Goal: Transaction & Acquisition: Book appointment/travel/reservation

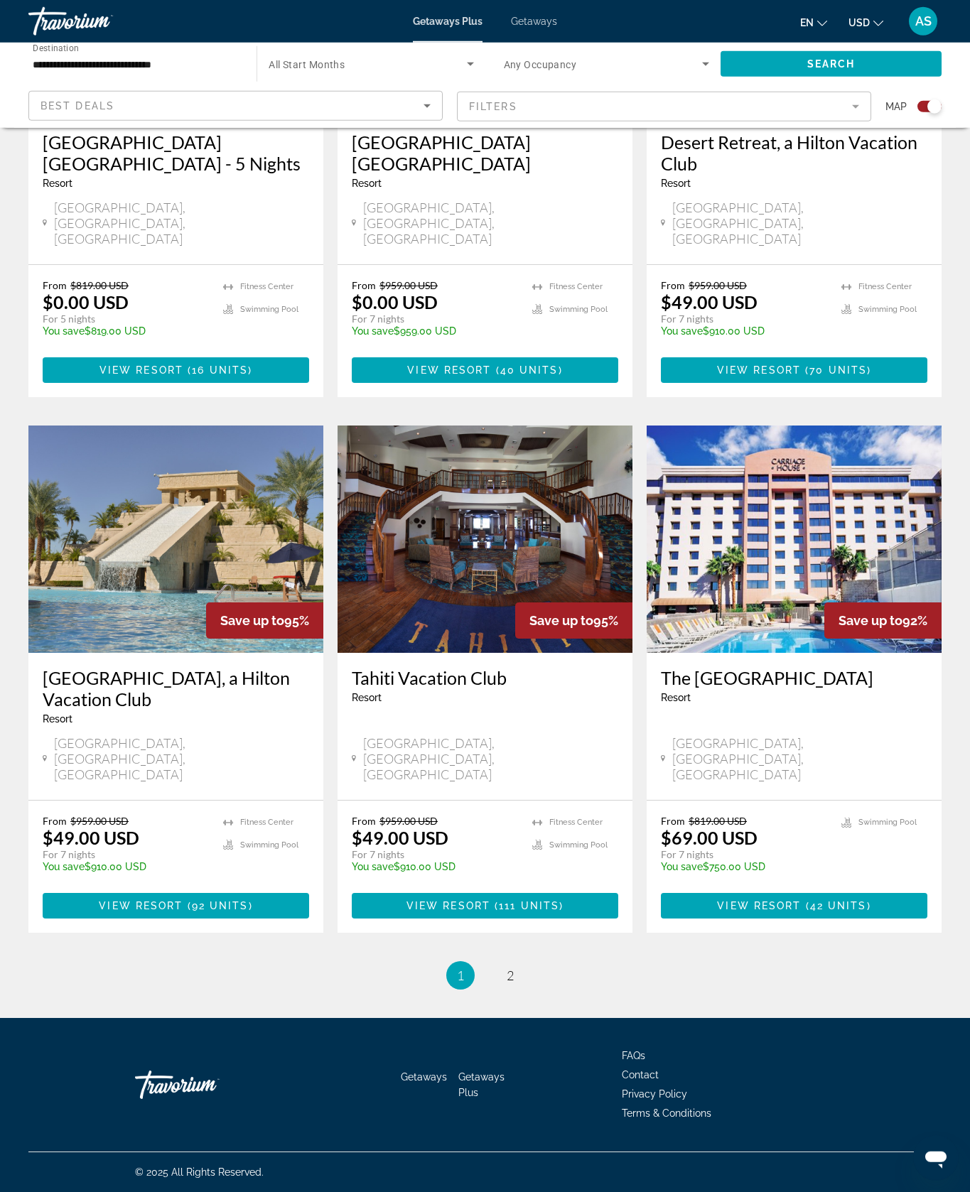
click at [266, 468] on img "Main content" at bounding box center [175, 538] width 295 height 227
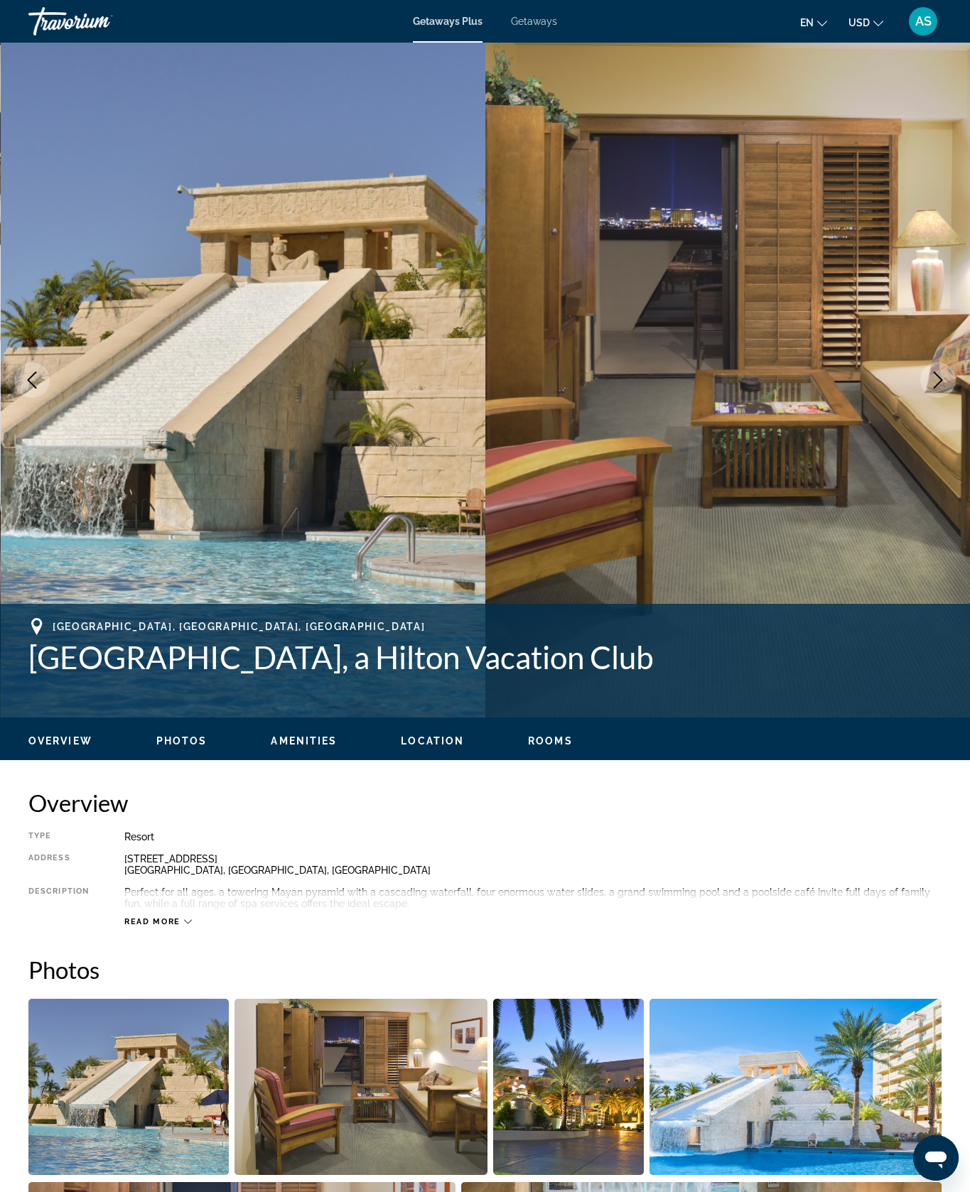
click at [932, 398] on button "Next image" at bounding box center [938, 380] width 36 height 36
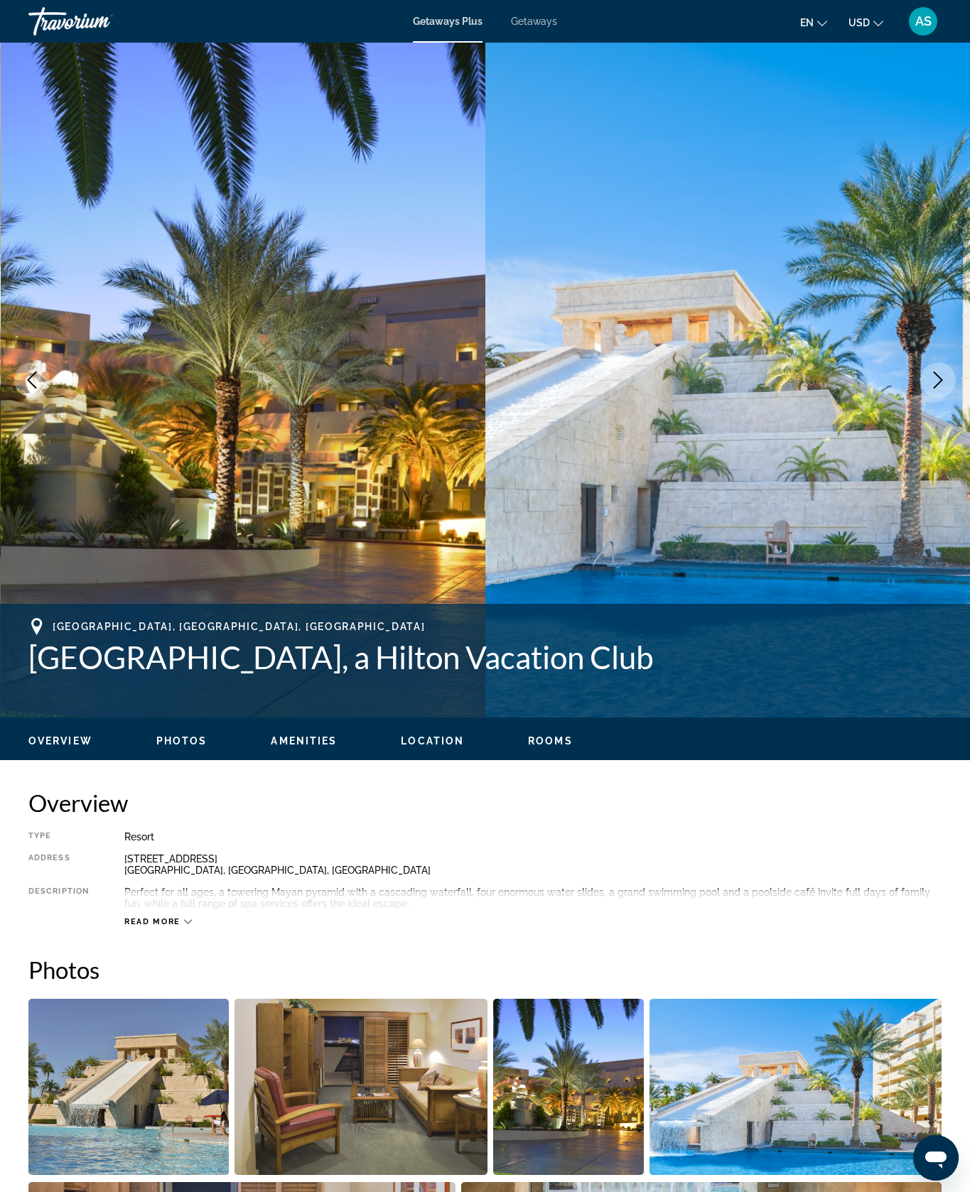
click at [928, 398] on button "Next image" at bounding box center [938, 380] width 36 height 36
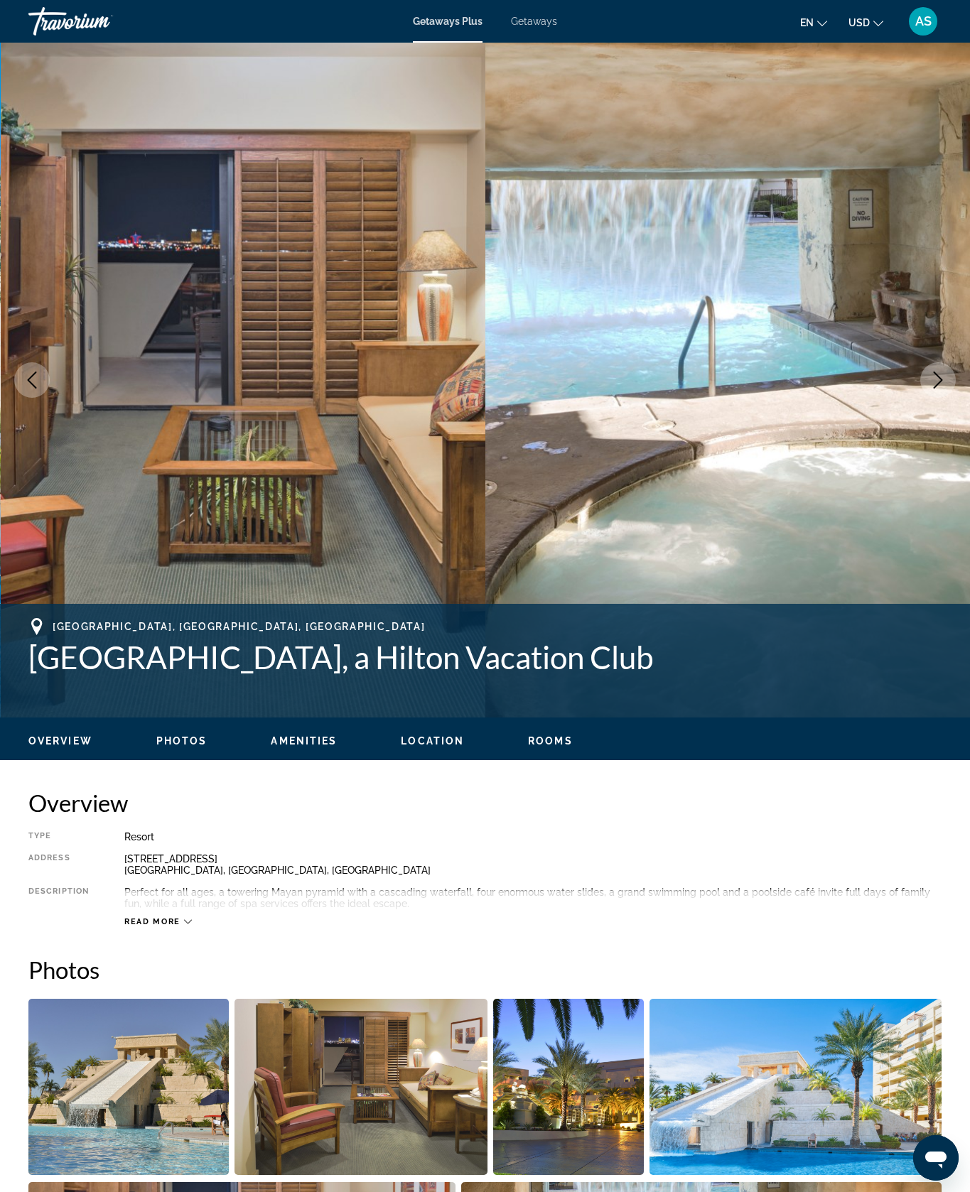
click at [930, 398] on button "Next image" at bounding box center [938, 380] width 36 height 36
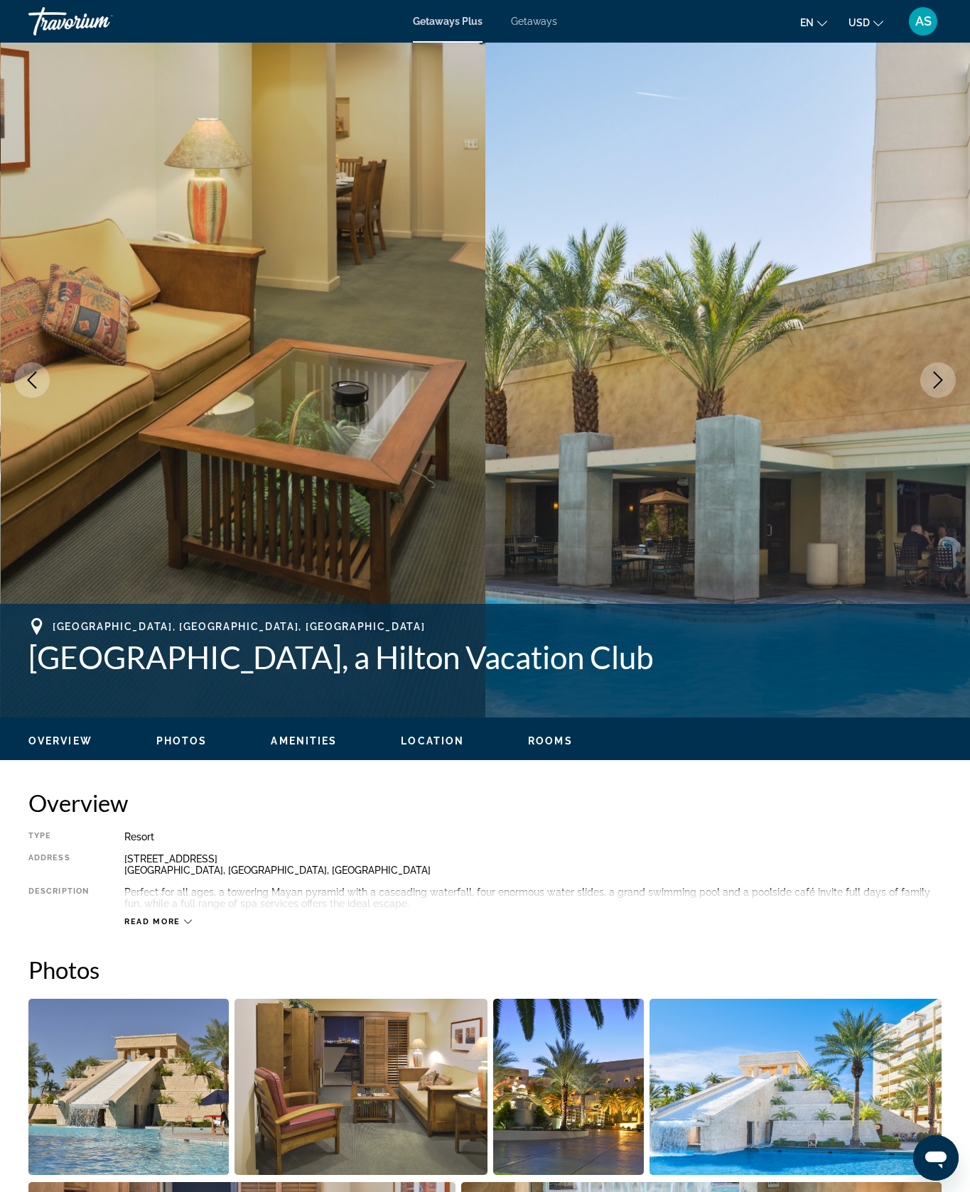
click at [928, 398] on button "Next image" at bounding box center [938, 380] width 36 height 36
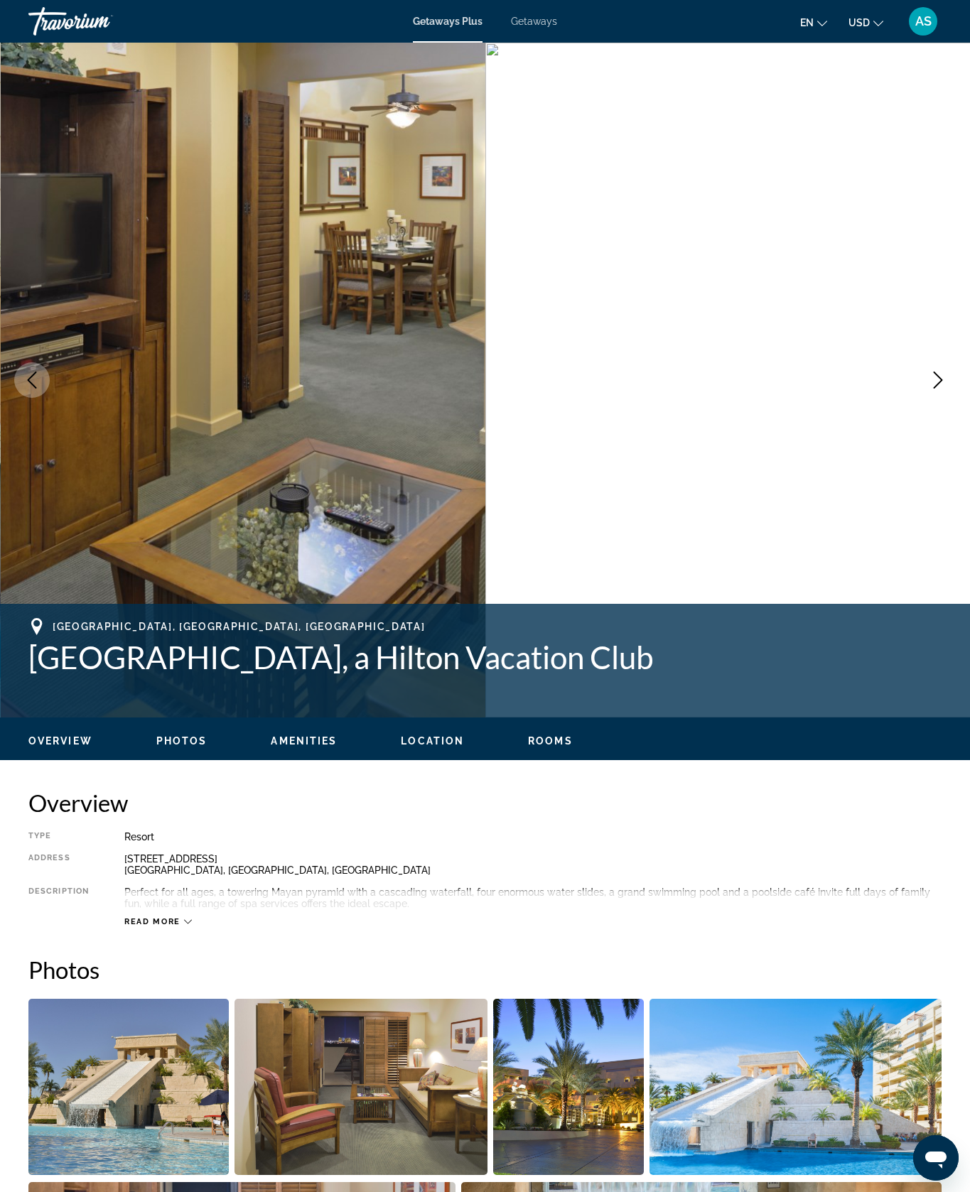
click at [931, 398] on button "Next image" at bounding box center [938, 380] width 36 height 36
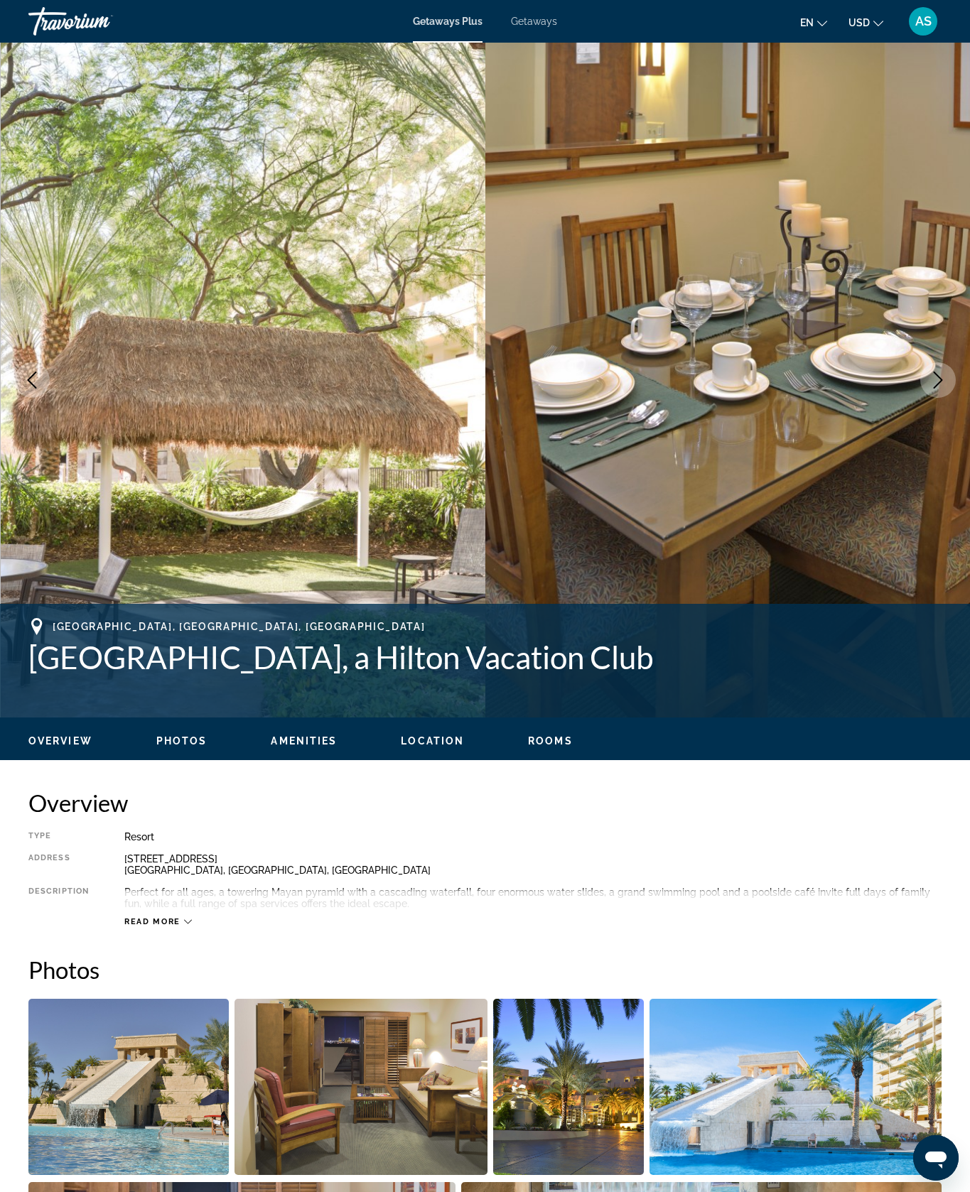
click at [929, 389] on icon "Next image" at bounding box center [937, 379] width 17 height 17
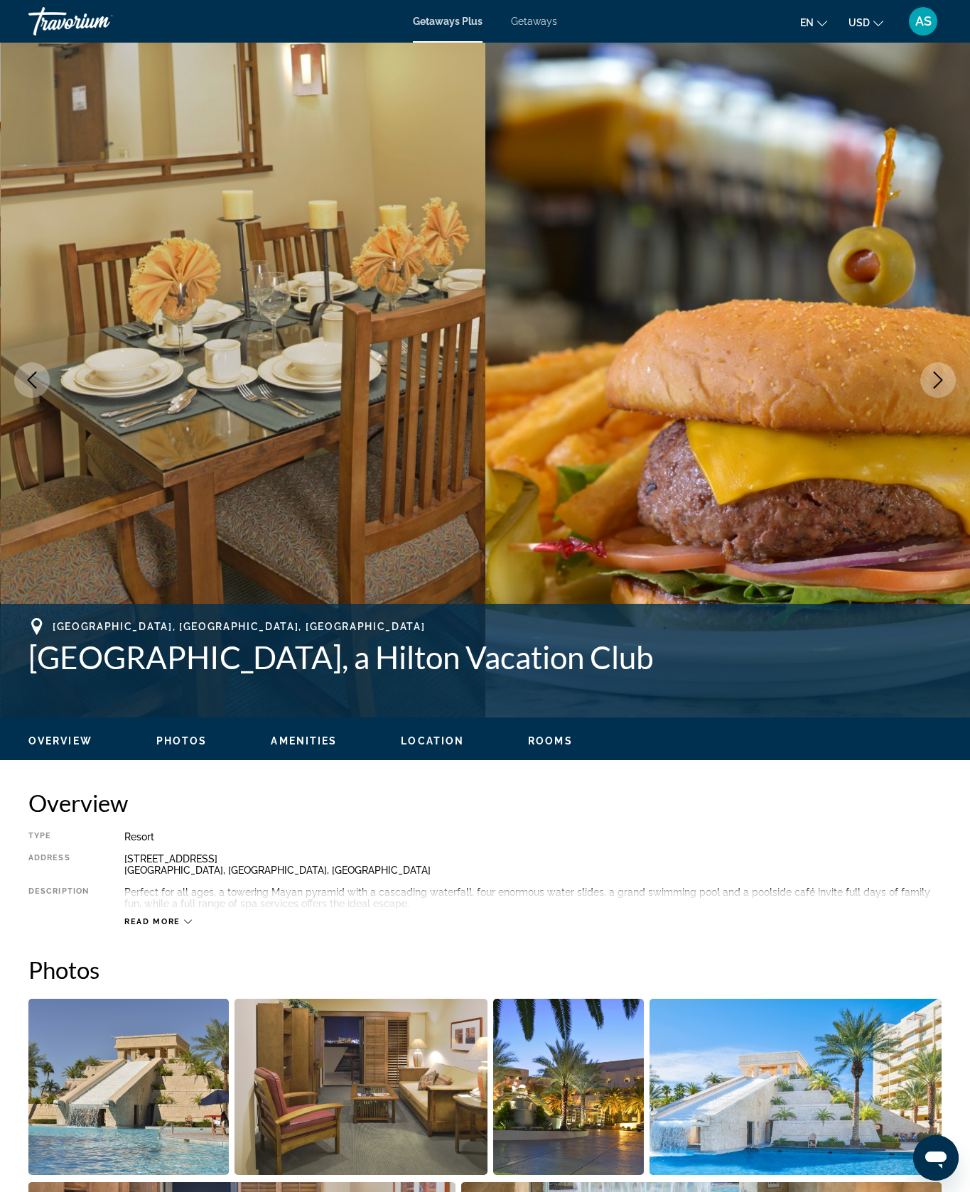
click at [929, 398] on button "Next image" at bounding box center [938, 380] width 36 height 36
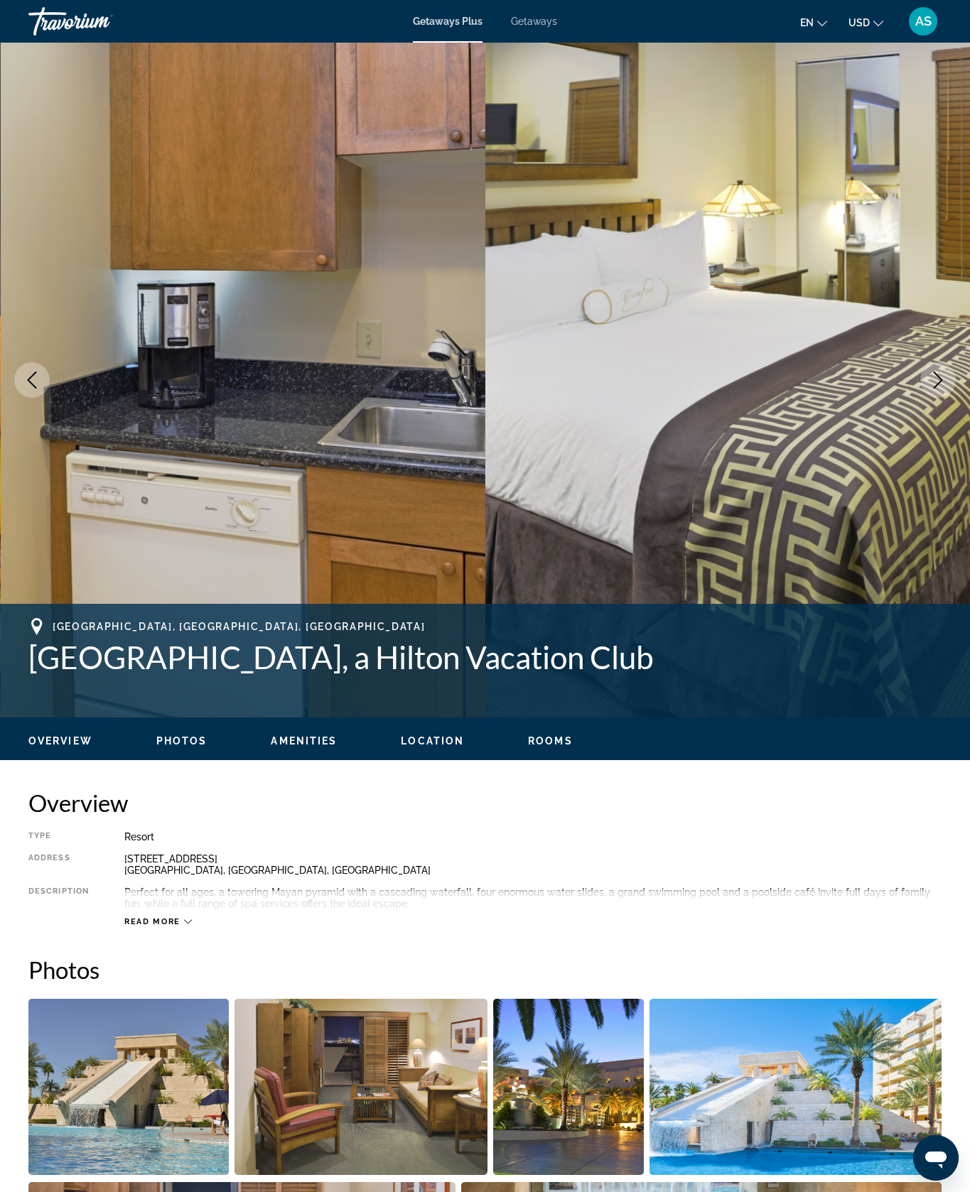
click at [928, 398] on button "Next image" at bounding box center [938, 380] width 36 height 36
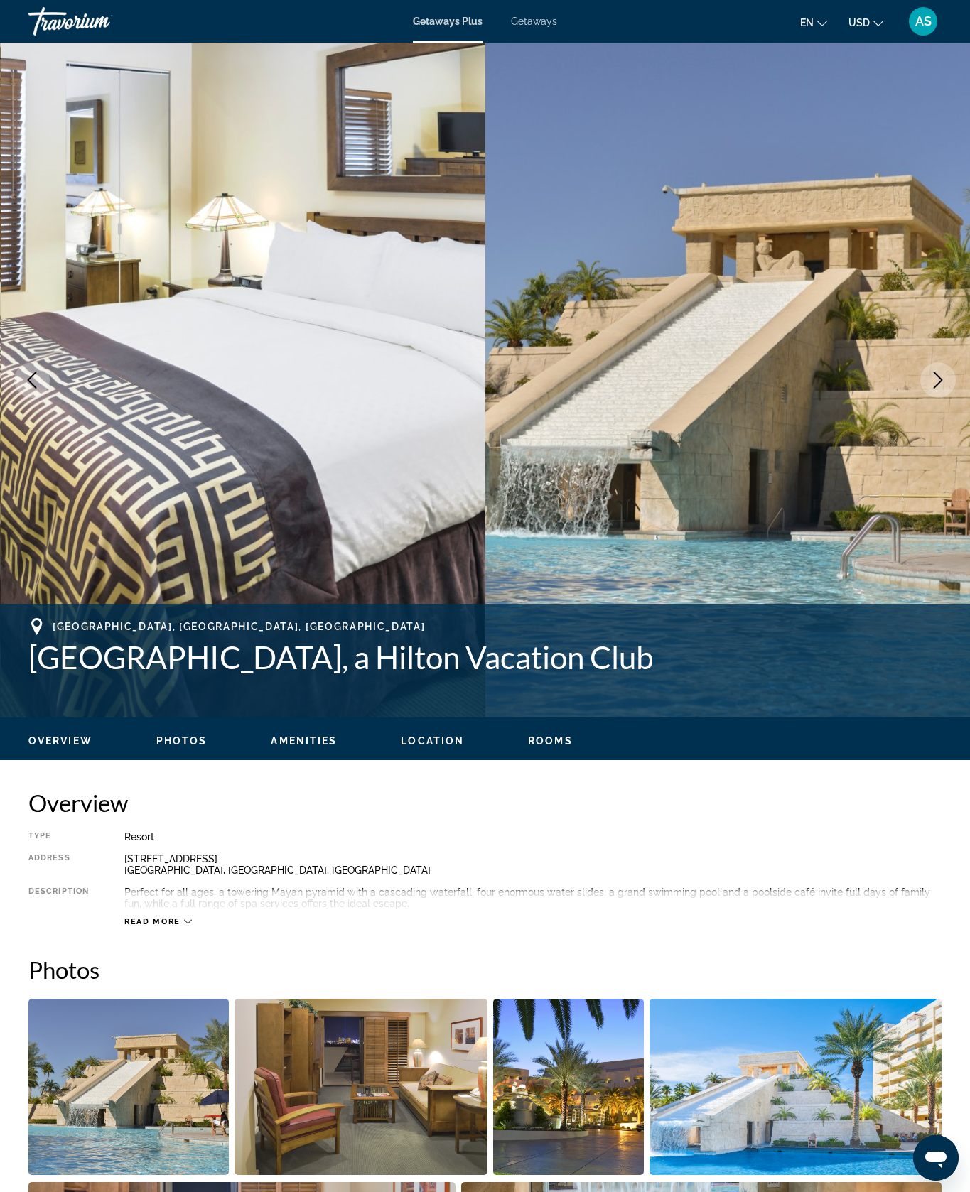
click at [920, 398] on button "Next image" at bounding box center [938, 380] width 36 height 36
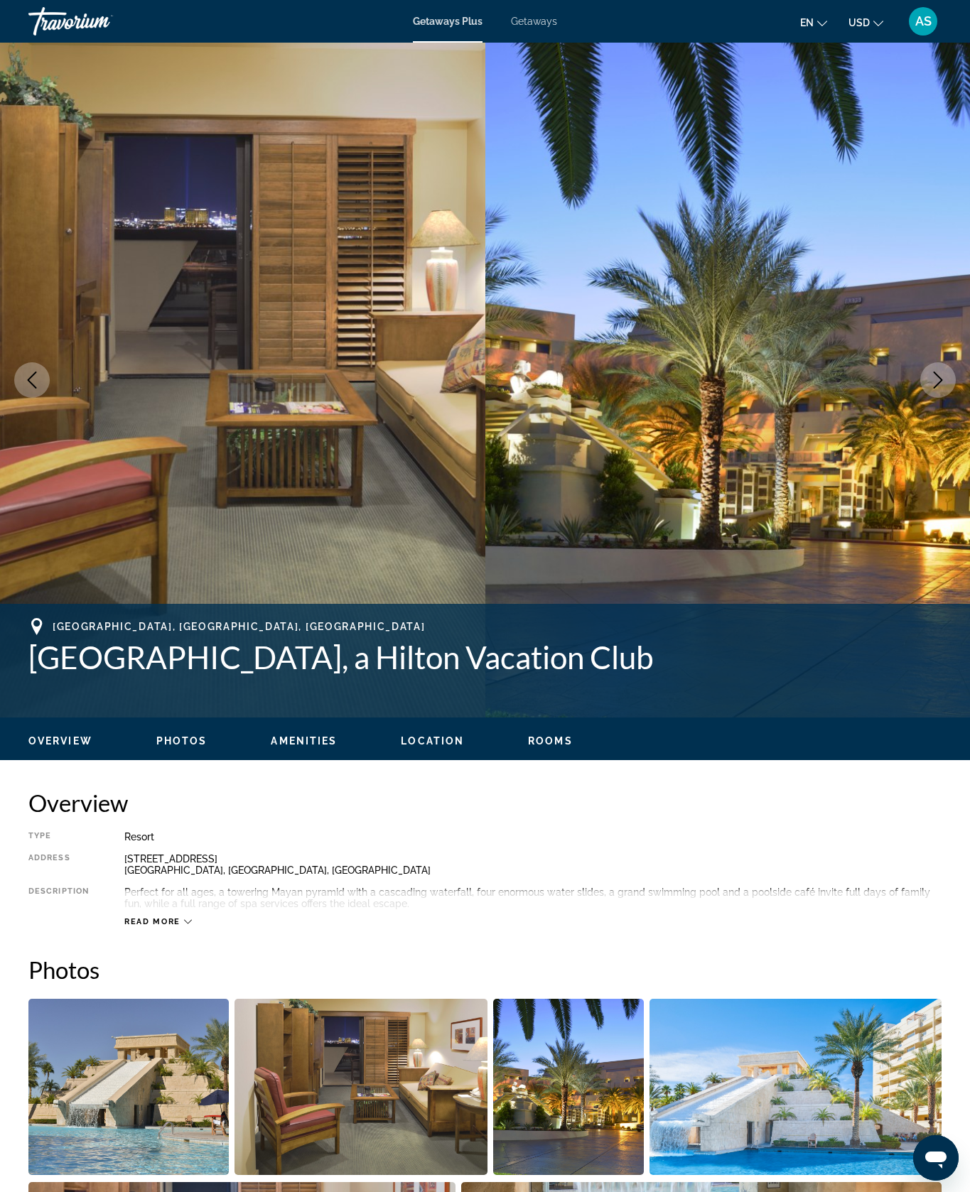
click at [921, 398] on button "Next image" at bounding box center [938, 380] width 36 height 36
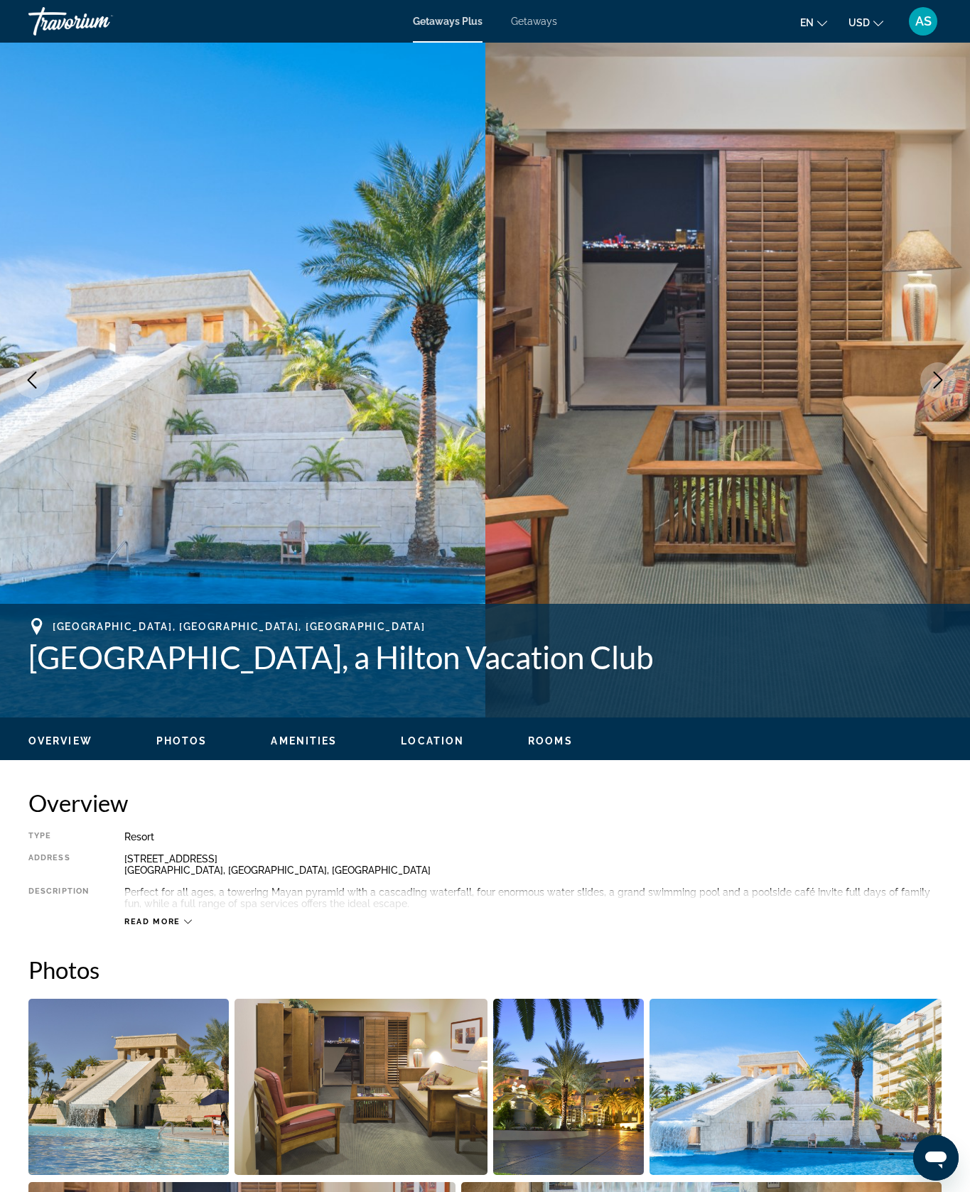
click at [921, 398] on button "Next image" at bounding box center [938, 380] width 36 height 36
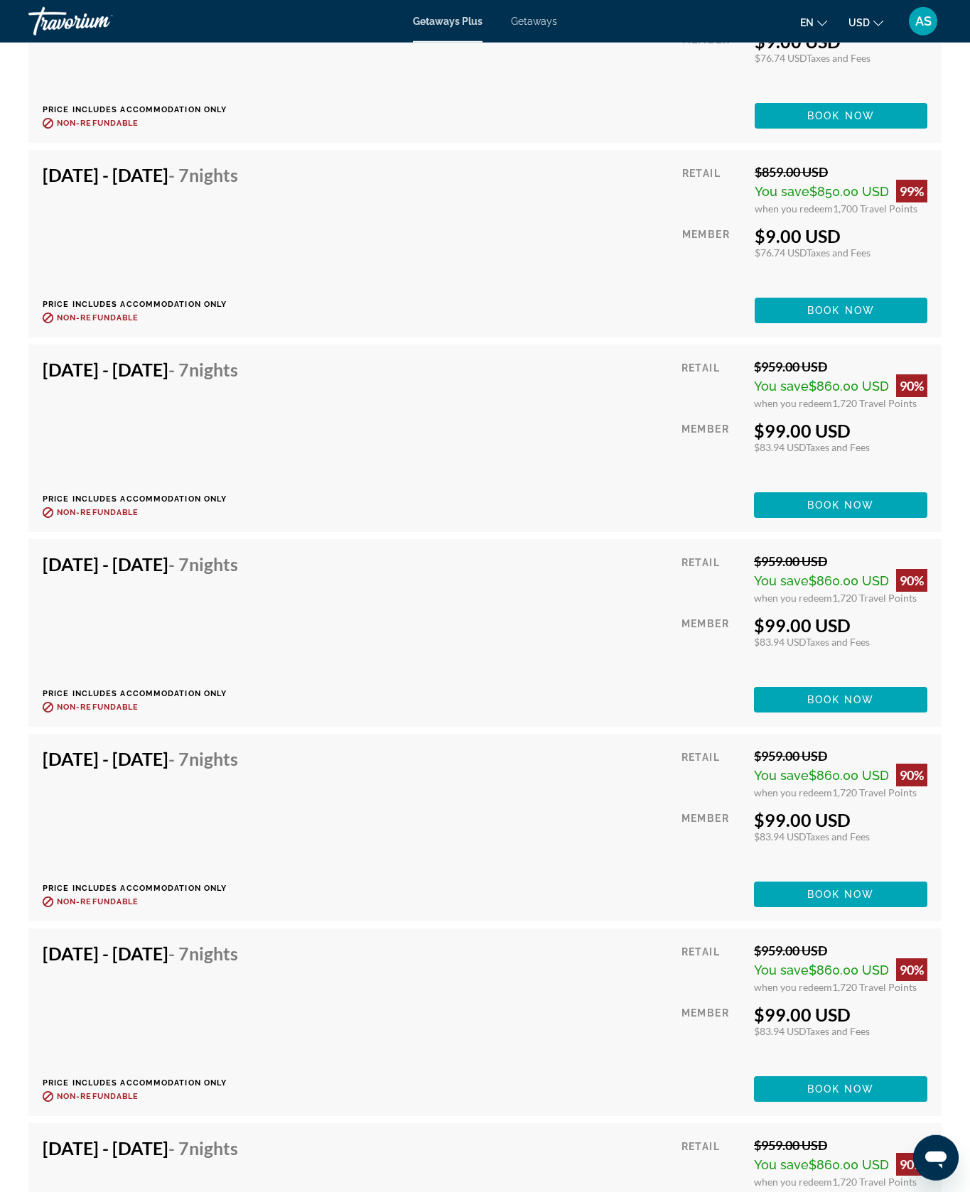
scroll to position [9413, 0]
